Goal: Task Accomplishment & Management: Complete application form

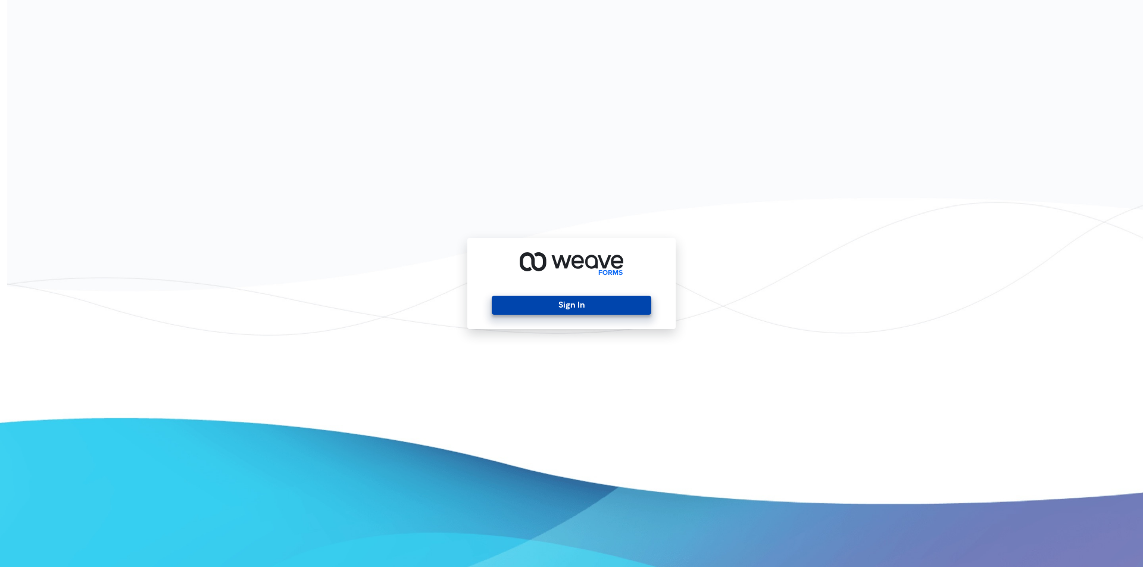
click at [553, 308] on button "Sign In" at bounding box center [571, 305] width 159 height 19
